Goal: Information Seeking & Learning: Learn about a topic

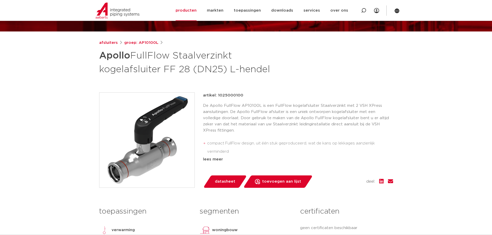
scroll to position [77, 0]
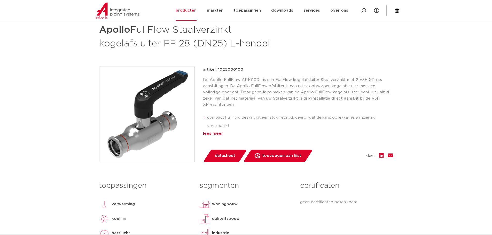
click at [210, 134] on div "lees meer" at bounding box center [298, 134] width 190 height 6
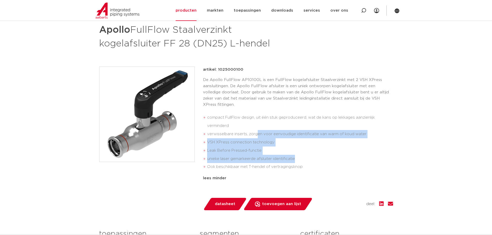
drag, startPoint x: 256, startPoint y: 130, endPoint x: 352, endPoint y: 152, distance: 98.6
click at [355, 150] on ul "compact FullFlow design, uit één stuk geproduceerd, wat de kans op lekkages aan…" at bounding box center [298, 143] width 190 height 62
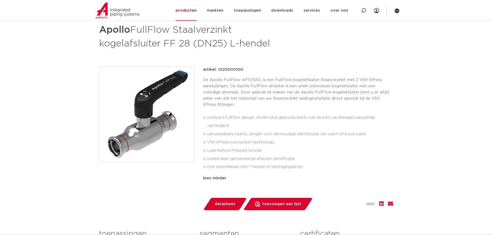
click at [257, 122] on li "compact FullFlow design, uit één stuk geproduceerd, wat de kans op lekkages aan…" at bounding box center [300, 122] width 186 height 17
click at [263, 131] on li "verwisselbare inserts, zorgen voor eenvoudige identificatie van warm of koud wa…" at bounding box center [300, 134] width 186 height 8
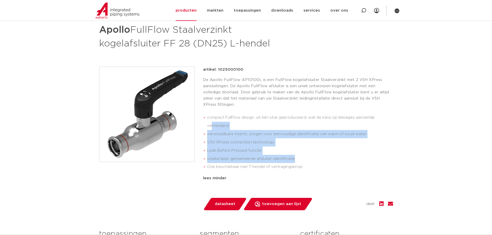
drag, startPoint x: 313, startPoint y: 155, endPoint x: 210, endPoint y: 122, distance: 107.4
click at [210, 122] on ul "compact FullFlow design, uit één stuk geproduceerd, wat de kans op lekkages aan…" at bounding box center [298, 143] width 190 height 62
click at [239, 130] on li "verwisselbare inserts, zorgen voor eenvoudige identificatie van warm of koud wa…" at bounding box center [300, 134] width 186 height 8
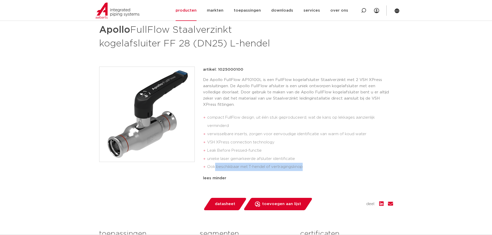
drag, startPoint x: 215, startPoint y: 160, endPoint x: 346, endPoint y: 161, distance: 131.1
click at [346, 163] on li "Ook beschikbaar met T-hendel of vertragingsknop" at bounding box center [300, 167] width 186 height 8
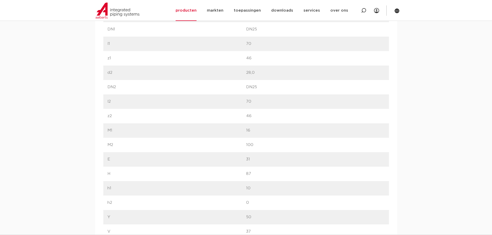
scroll to position [439, 0]
